Goal: Find specific page/section: Find specific page/section

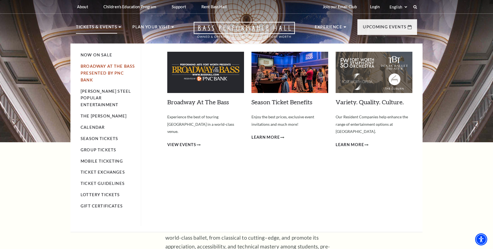
click at [110, 68] on link "Broadway At The Bass presented by PNC Bank" at bounding box center [108, 73] width 54 height 18
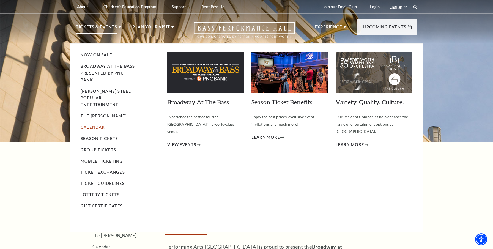
click at [100, 125] on link "Calendar" at bounding box center [93, 127] width 24 height 5
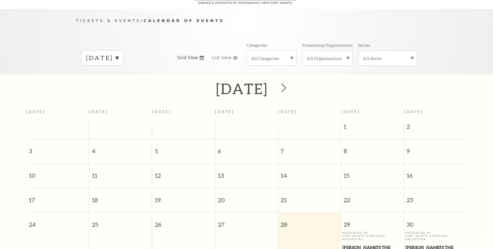
scroll to position [49, 0]
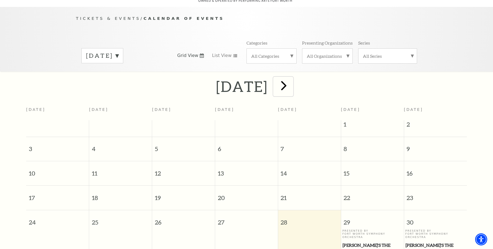
click at [292, 78] on span "next" at bounding box center [284, 86] width 16 height 16
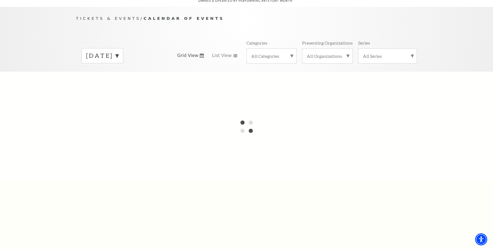
click at [300, 78] on div at bounding box center [246, 127] width 493 height 110
click at [119, 52] on label "[DATE]" at bounding box center [102, 55] width 32 height 9
click at [184, 91] on div at bounding box center [246, 127] width 493 height 110
click at [275, 15] on p "Tickets & Events / Calendar of Events" at bounding box center [246, 18] width 341 height 7
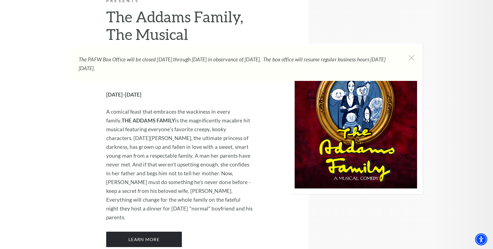
scroll to position [1012, 0]
